Goal: Task Accomplishment & Management: Use online tool/utility

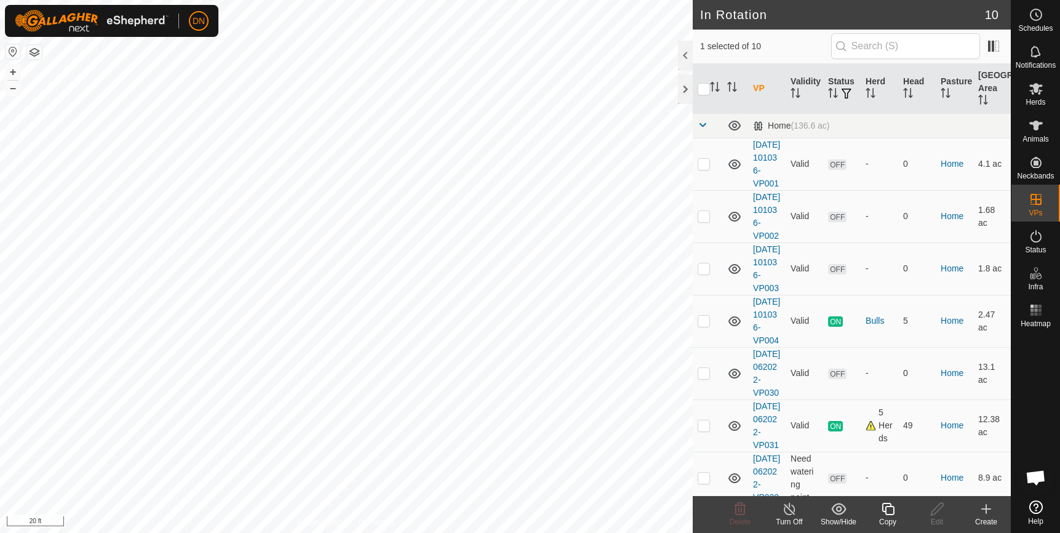
click at [595, 532] on html "DN Schedules Notifications Herds Animals Neckbands VPs Status Infra Heatmap Hel…" at bounding box center [530, 266] width 1060 height 533
click at [701, 169] on p-checkbox at bounding box center [704, 164] width 12 height 10
checkbox input "true"
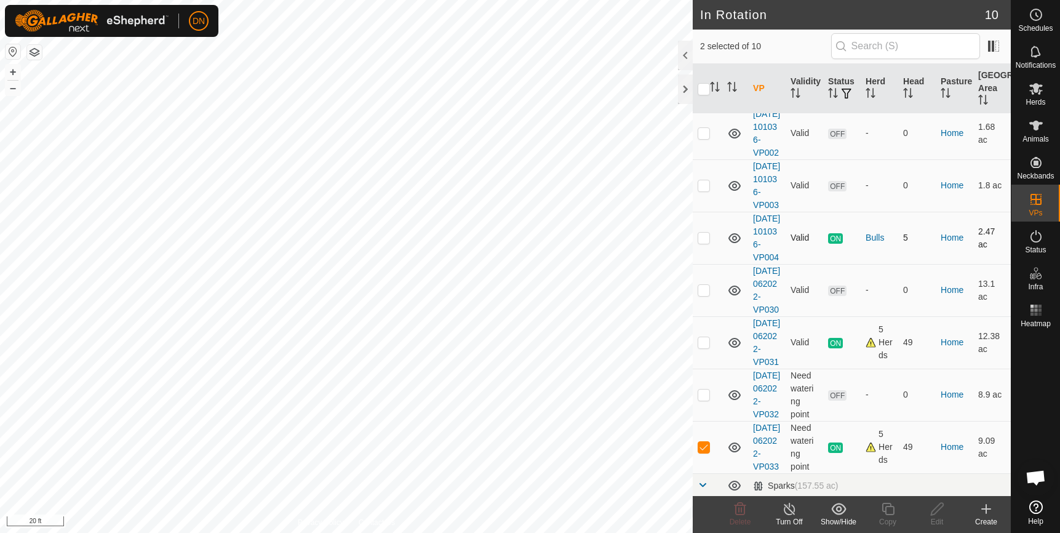
scroll to position [246, 0]
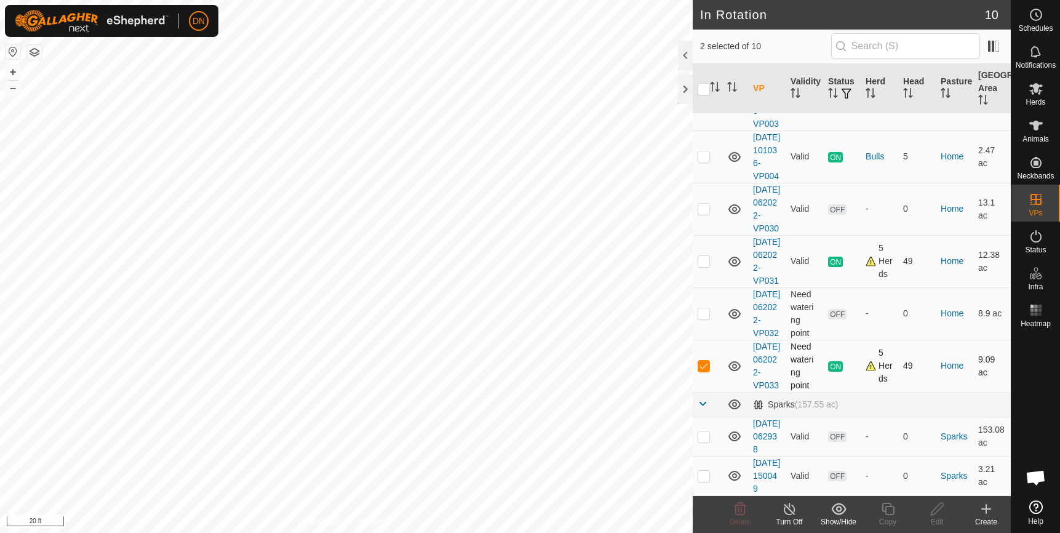
click at [709, 370] on p-checkbox at bounding box center [704, 365] width 12 height 10
checkbox input "false"
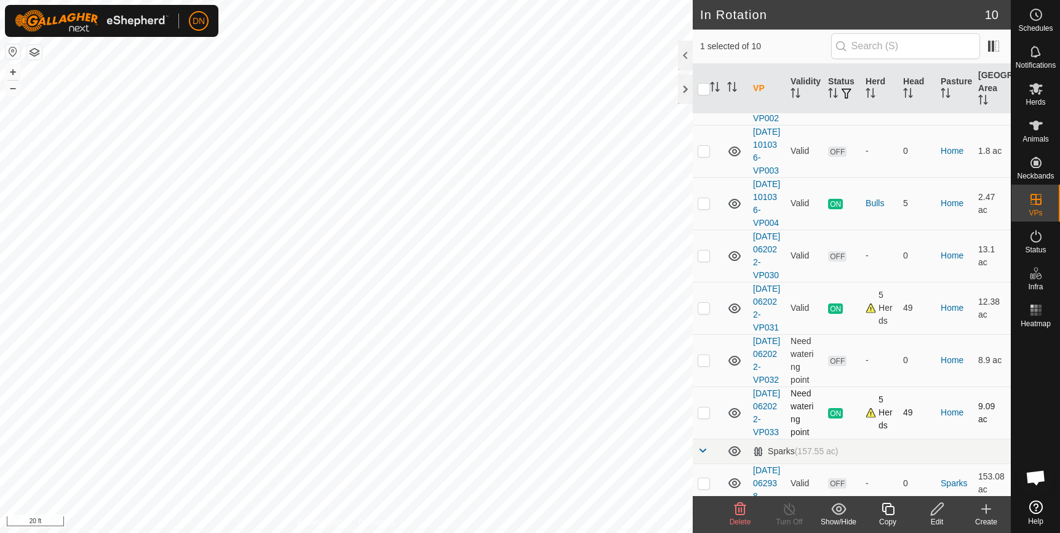
scroll to position [0, 0]
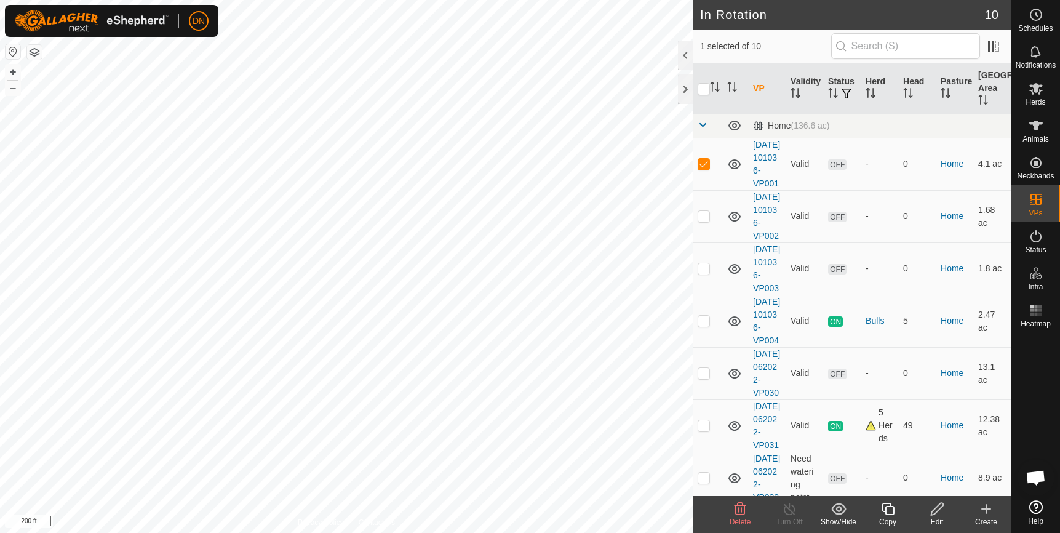
click at [745, 510] on icon at bounding box center [740, 509] width 12 height 12
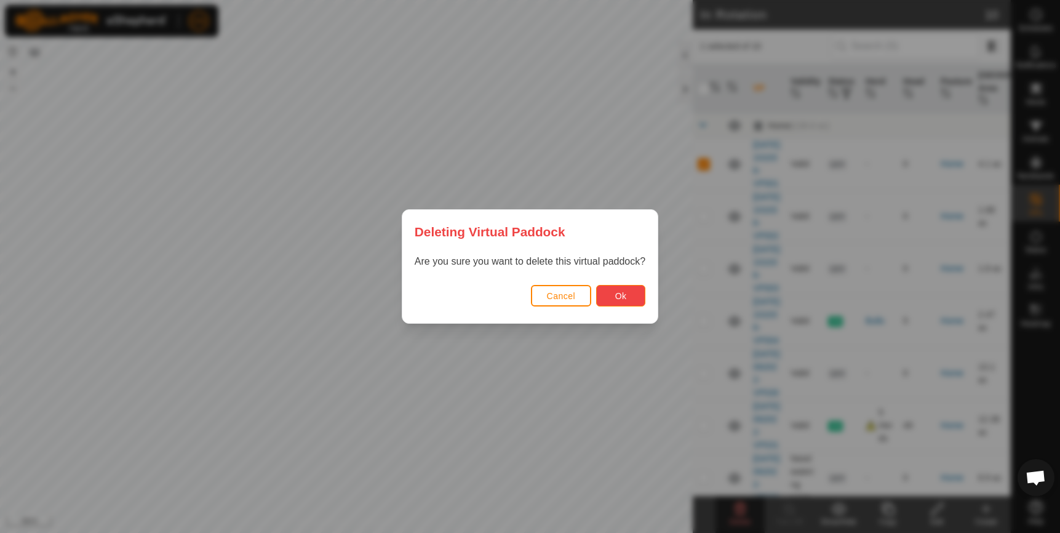
click at [614, 292] on button "Ok" at bounding box center [620, 296] width 49 height 22
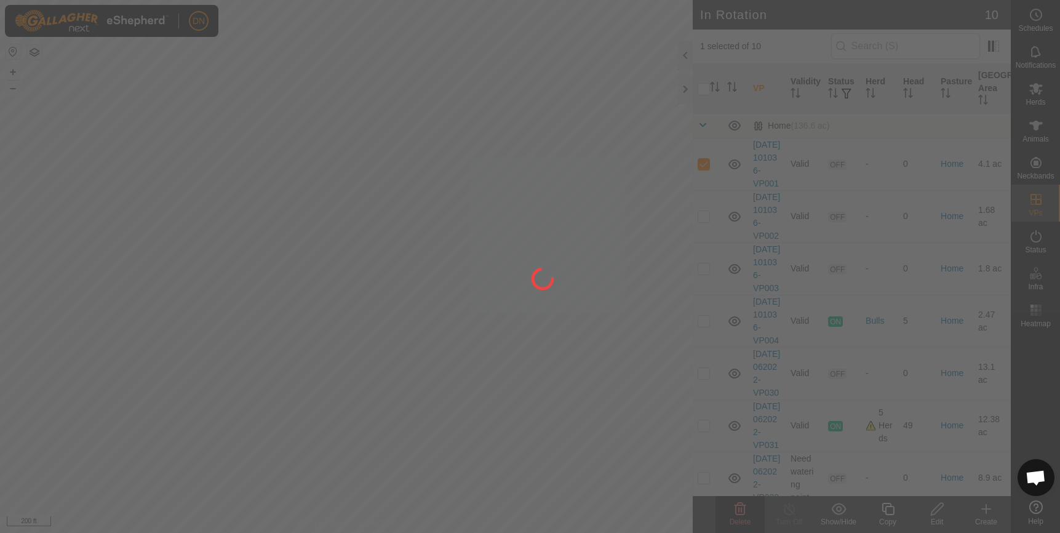
checkbox input "false"
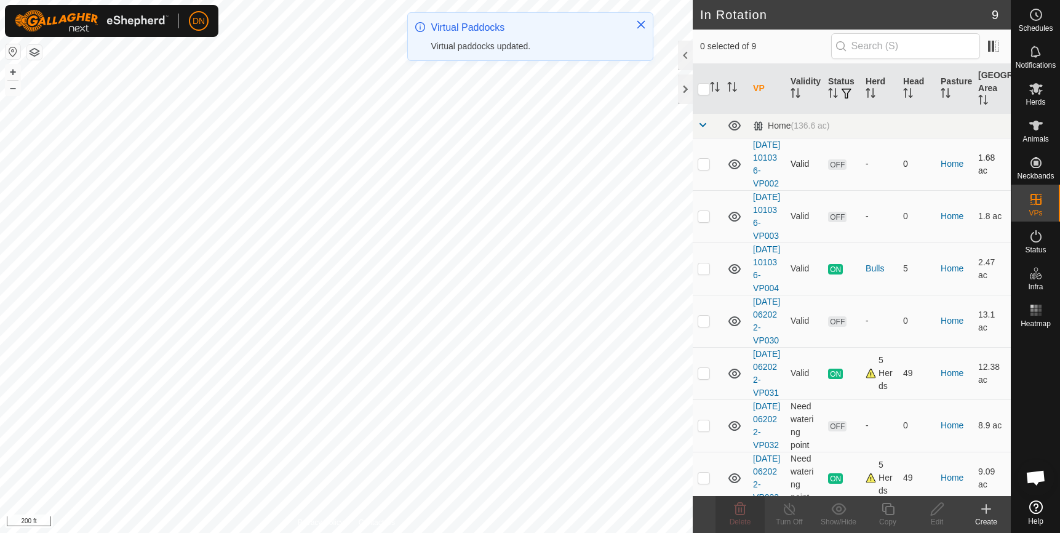
click at [704, 169] on p-checkbox at bounding box center [704, 164] width 12 height 10
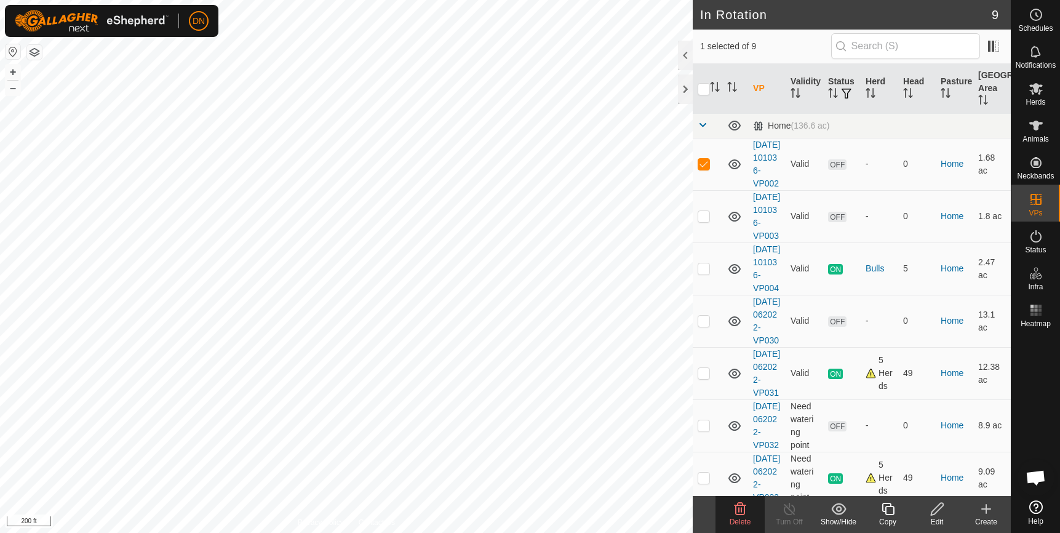
click at [744, 509] on icon at bounding box center [740, 509] width 12 height 12
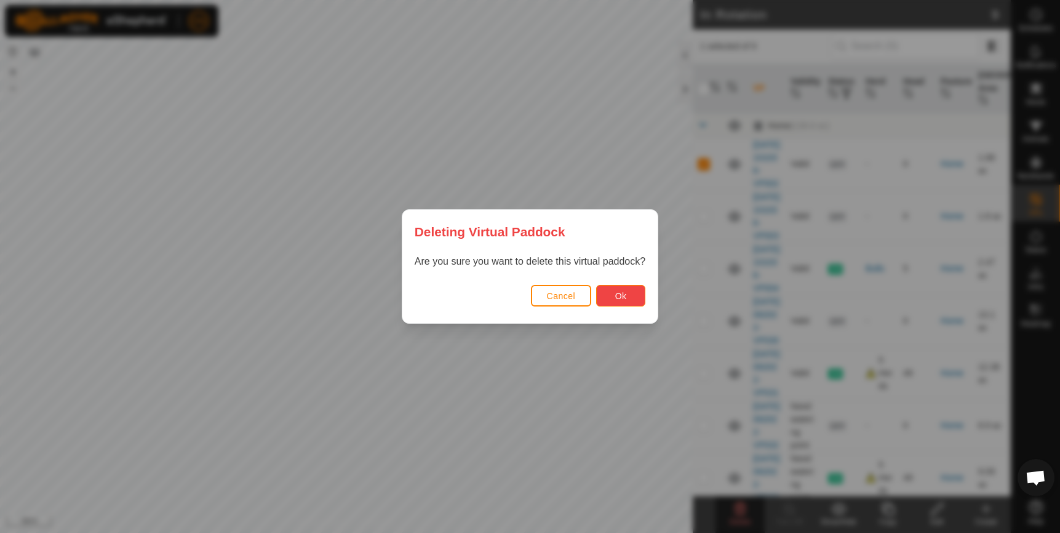
click at [619, 295] on span "Ok" at bounding box center [621, 296] width 12 height 10
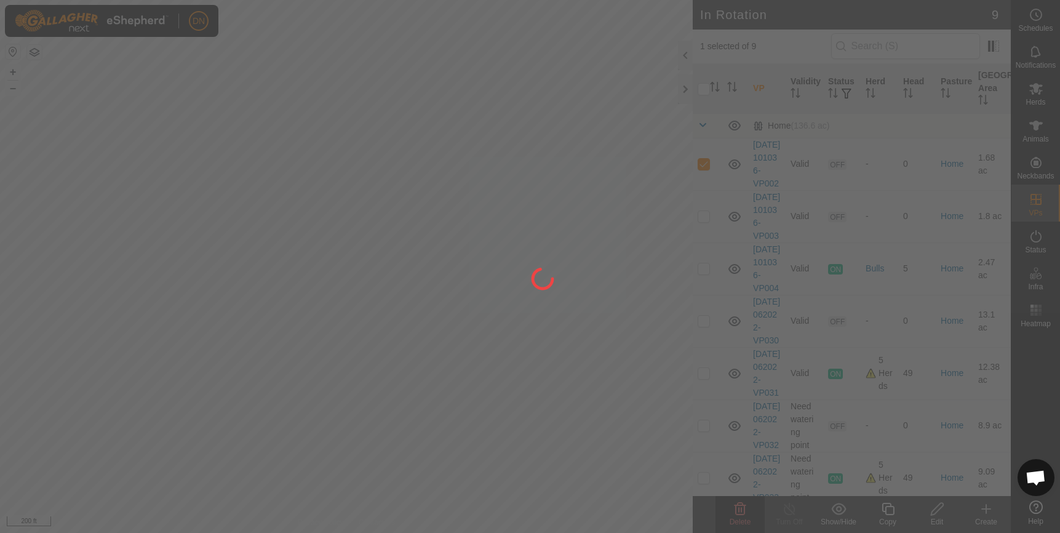
checkbox input "false"
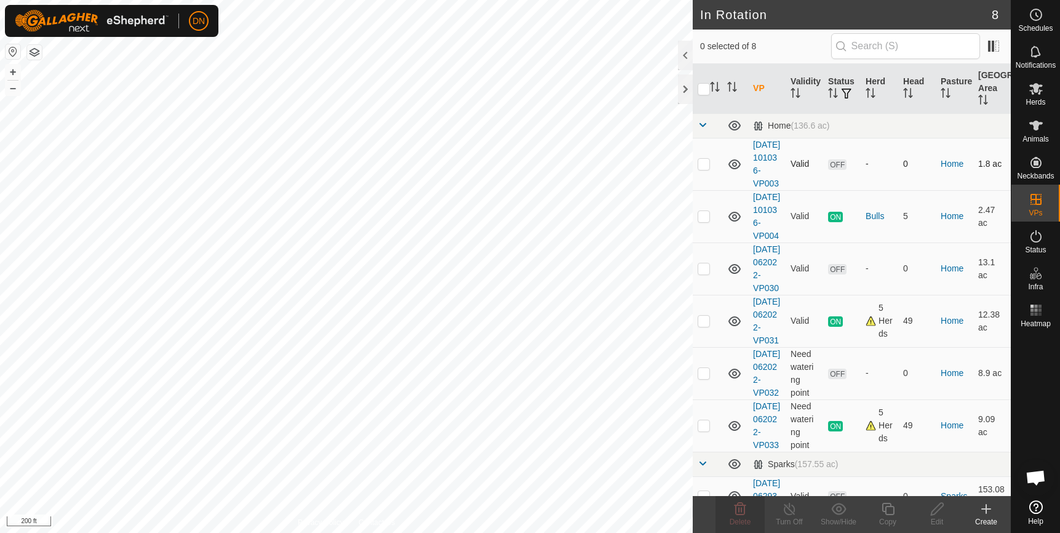
click at [697, 173] on td at bounding box center [708, 164] width 30 height 52
click at [734, 509] on icon at bounding box center [740, 508] width 15 height 15
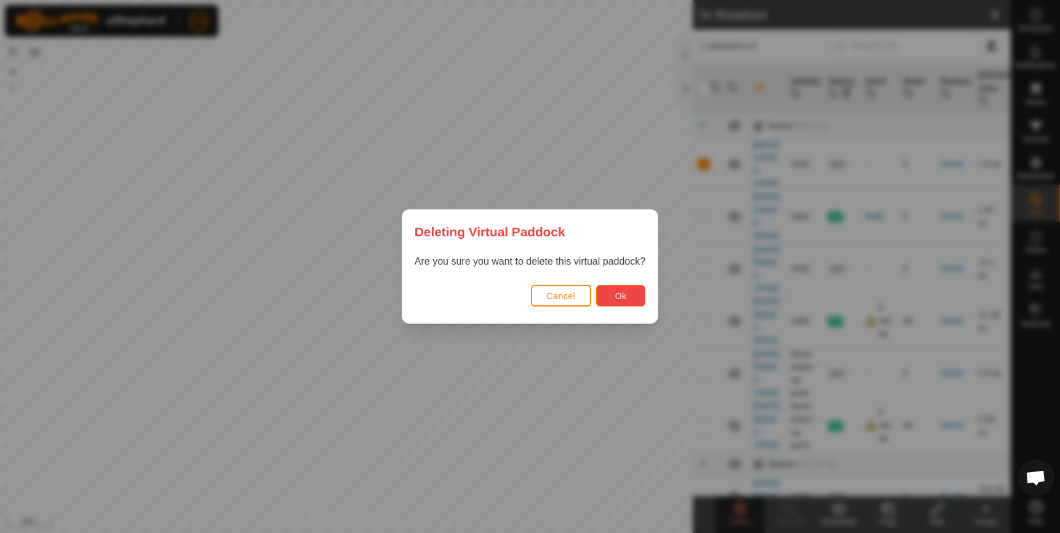
click at [636, 291] on button "Ok" at bounding box center [620, 296] width 49 height 22
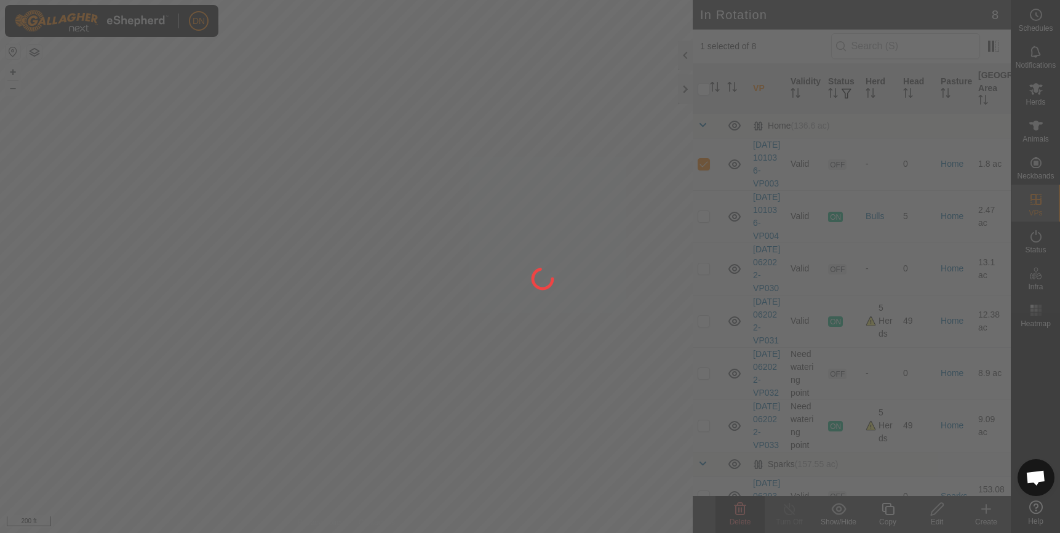
checkbox input "false"
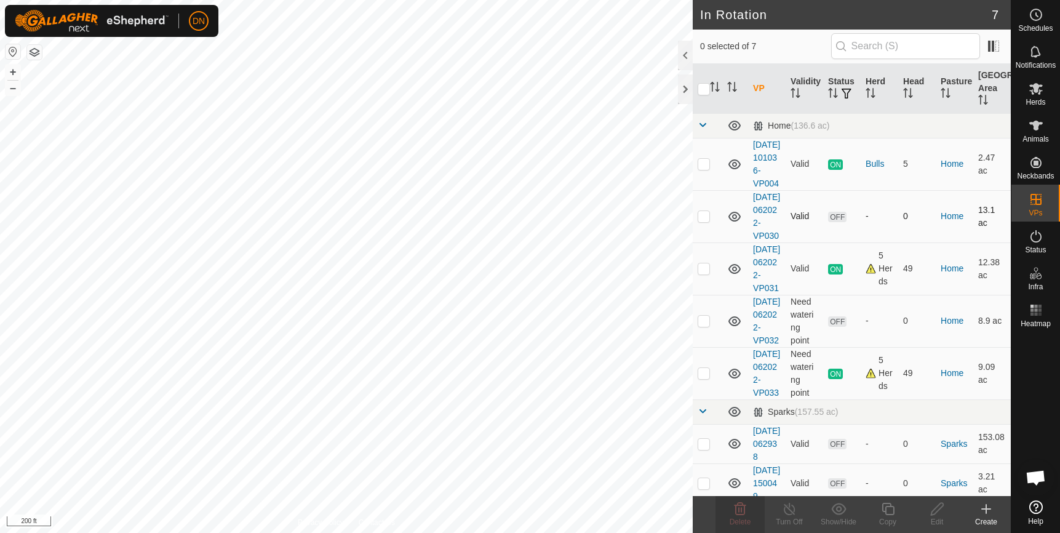
click at [712, 239] on td at bounding box center [708, 216] width 30 height 52
click at [738, 509] on icon at bounding box center [740, 508] width 15 height 15
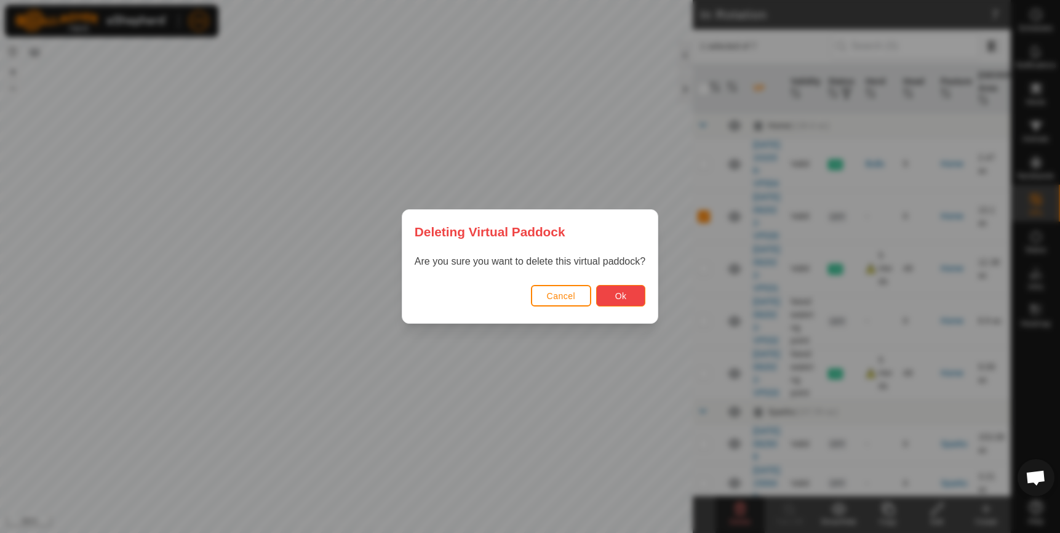
click at [622, 301] on button "Ok" at bounding box center [620, 296] width 49 height 22
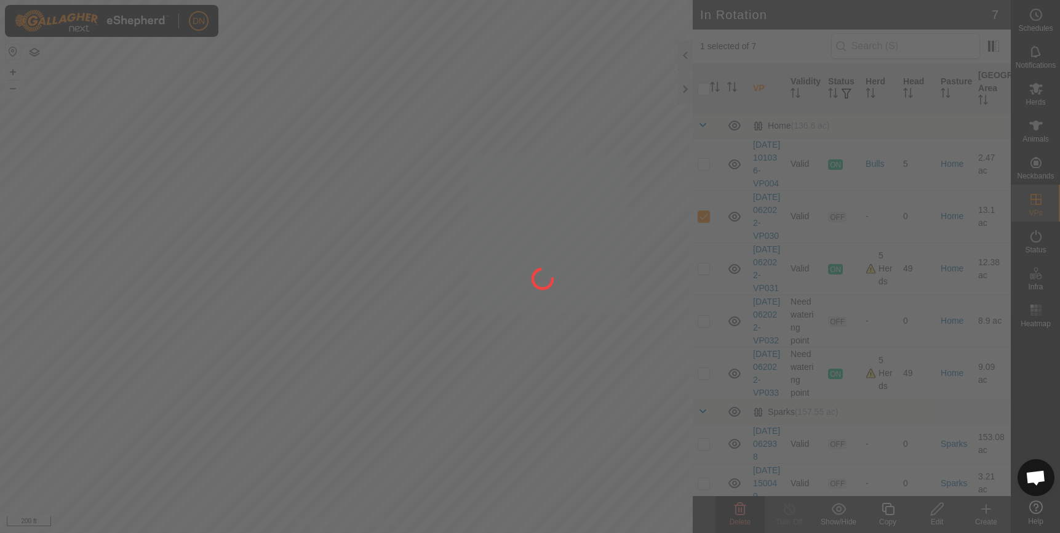
checkbox input "false"
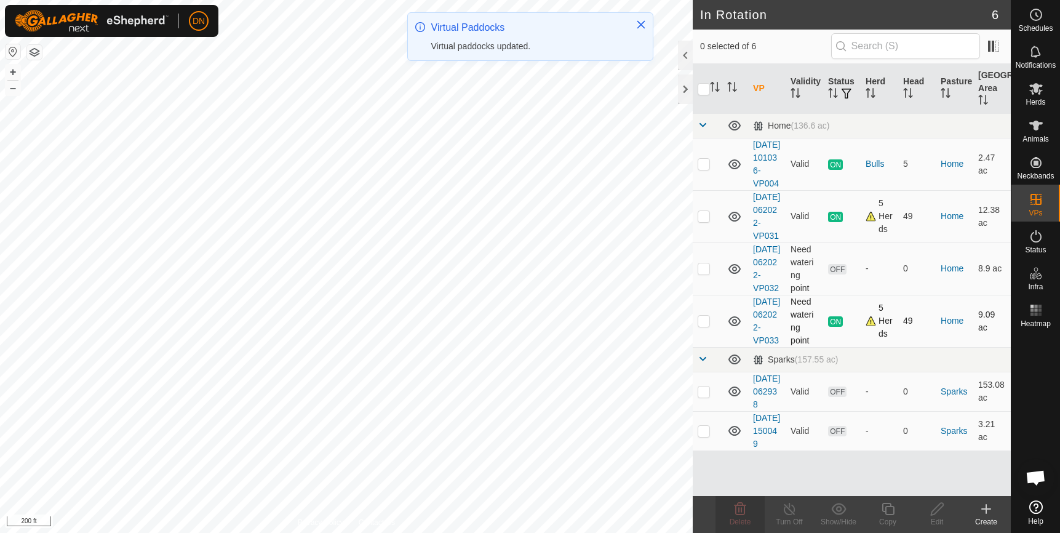
click at [704, 325] on p-tablecheckbox at bounding box center [704, 321] width 12 height 10
checkbox input "true"
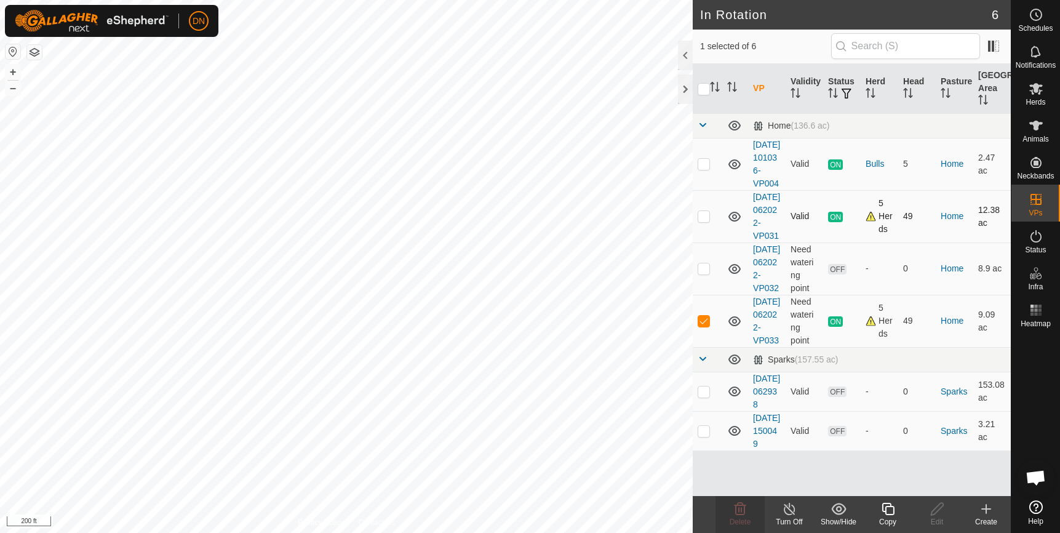
click at [703, 221] on p-checkbox at bounding box center [704, 216] width 12 height 10
checkbox input "true"
click at [699, 325] on p-checkbox at bounding box center [704, 321] width 12 height 10
checkbox input "false"
click at [789, 506] on icon at bounding box center [789, 509] width 11 height 12
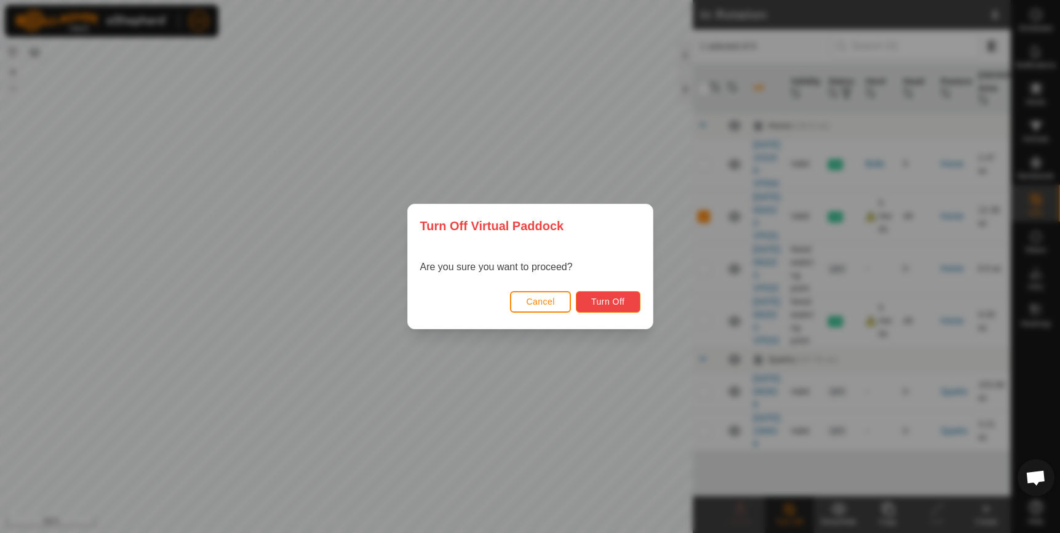
click at [619, 298] on span "Turn Off" at bounding box center [608, 301] width 34 height 10
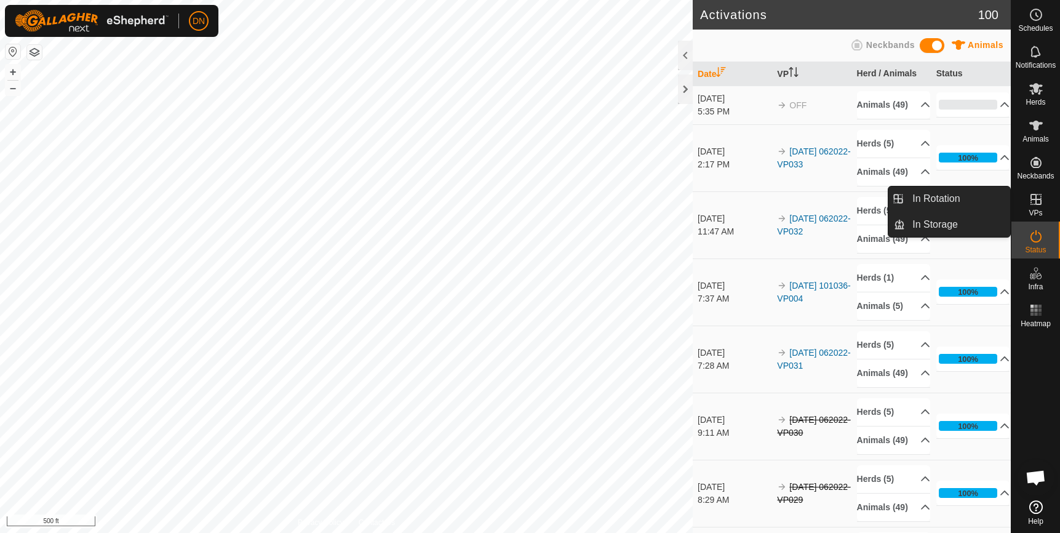
click at [1035, 194] on icon at bounding box center [1035, 199] width 11 height 11
